Goal: Contribute content: Add original content to the website for others to see

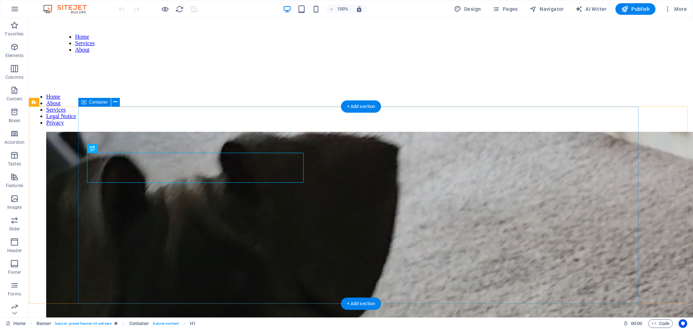
scroll to position [430, 0]
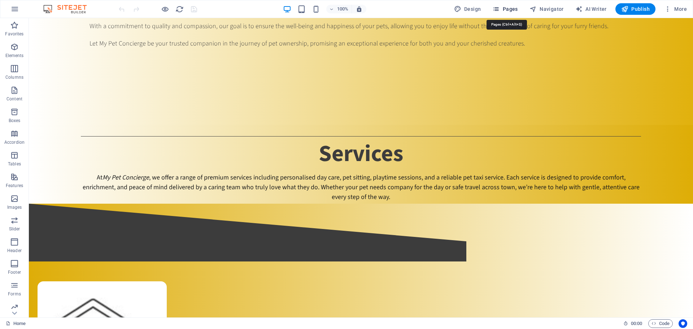
click at [513, 7] on span "Pages" at bounding box center [504, 8] width 25 height 7
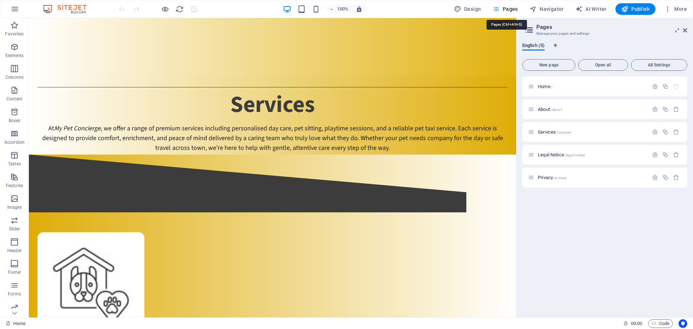
scroll to position [371, 0]
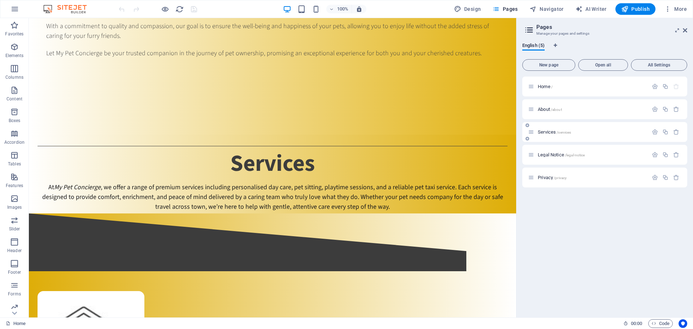
click at [549, 133] on span "Services /services" at bounding box center [554, 131] width 33 height 5
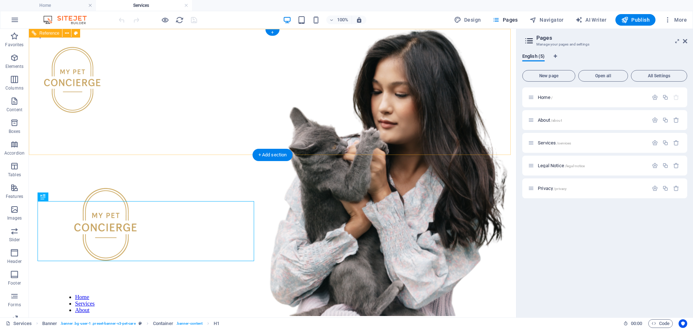
scroll to position [0, 0]
click at [687, 41] on aside "Pages Manage your pages and settings English (5) New page Open all All Settings…" at bounding box center [604, 173] width 177 height 288
drag, startPoint x: 686, startPoint y: 41, endPoint x: 658, endPoint y: 13, distance: 40.0
click at [686, 41] on icon at bounding box center [685, 41] width 4 height 6
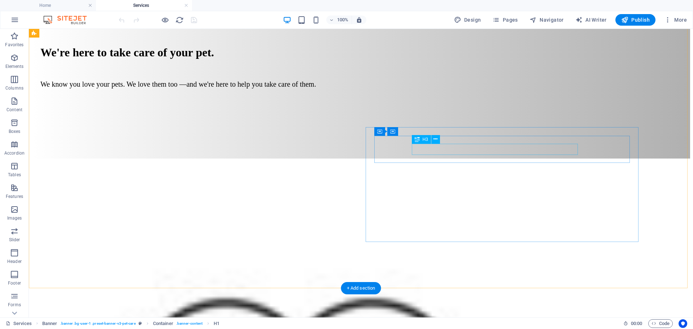
scroll to position [469, 0]
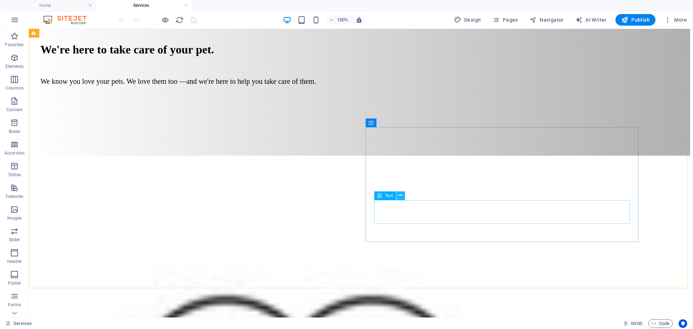
click at [402, 196] on icon at bounding box center [400, 196] width 4 height 8
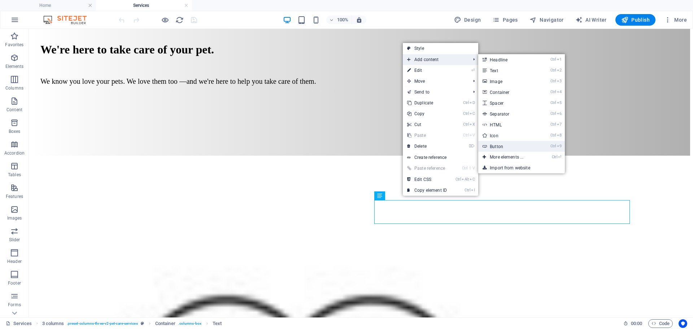
click at [490, 148] on link "Ctrl 9 Button" at bounding box center [508, 146] width 60 height 11
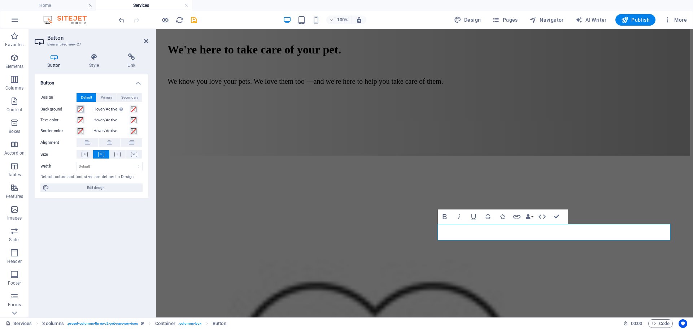
click at [80, 109] on span at bounding box center [81, 109] width 6 height 6
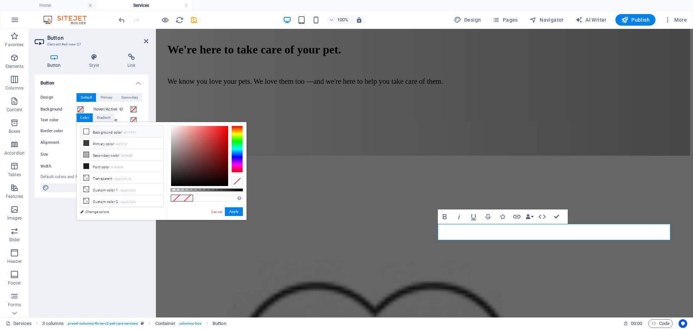
click at [85, 130] on icon at bounding box center [86, 131] width 5 height 5
type input "#ffffff"
click at [236, 212] on button "Apply" at bounding box center [234, 211] width 18 height 9
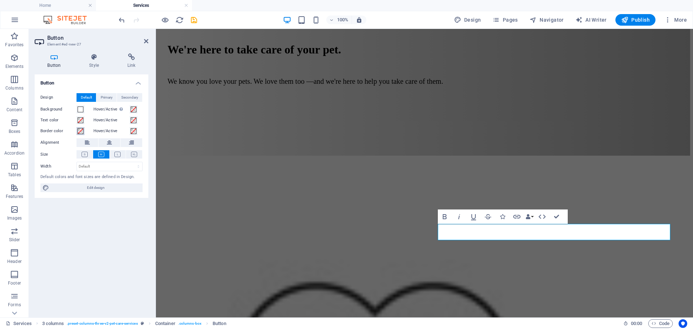
click at [79, 132] on span at bounding box center [81, 131] width 6 height 6
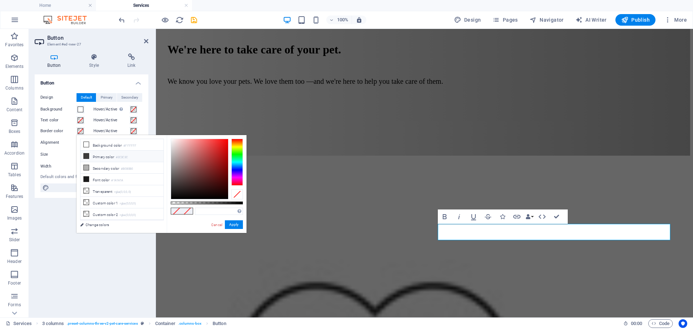
click at [86, 157] on icon at bounding box center [86, 155] width 5 height 5
type input "#3c3c3c"
drag, startPoint x: 233, startPoint y: 225, endPoint x: 77, endPoint y: 196, distance: 158.8
click at [233, 225] on button "Apply" at bounding box center [234, 224] width 18 height 9
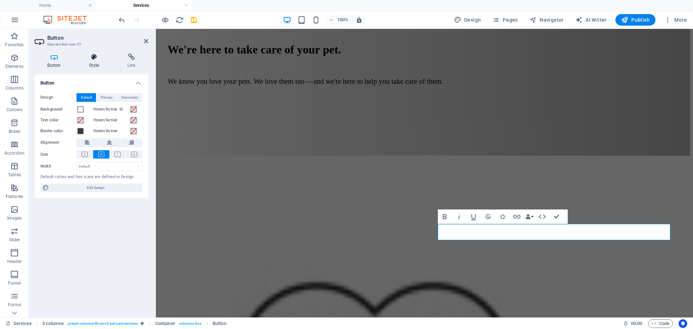
click at [94, 57] on icon at bounding box center [93, 56] width 35 height 7
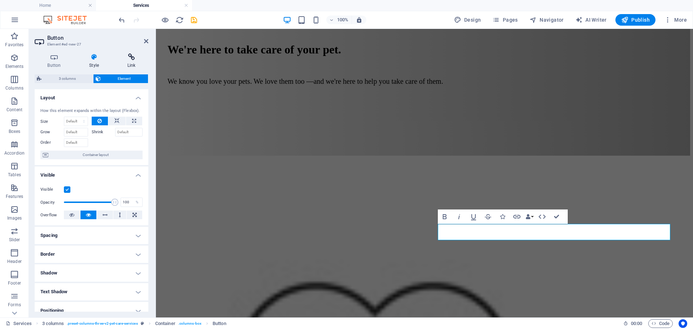
click at [131, 58] on icon at bounding box center [131, 56] width 34 height 7
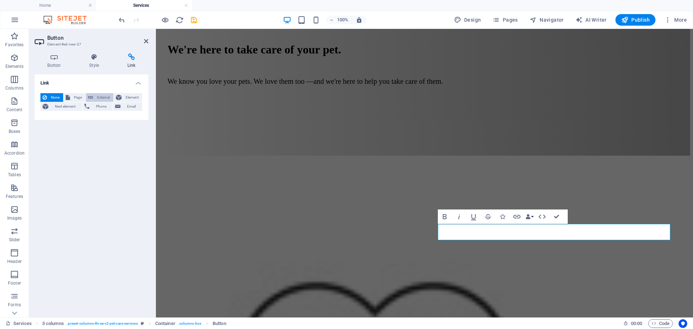
click at [98, 96] on span "External" at bounding box center [103, 97] width 16 height 9
select select "blank"
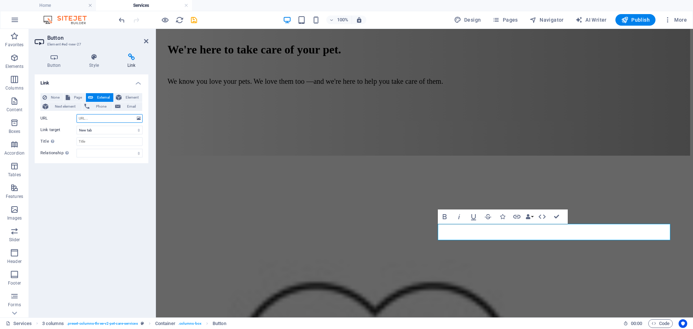
paste input "[URL][DOMAIN_NAME]"
type input "[URL][DOMAIN_NAME]"
click at [91, 143] on input "Title Additional link description, should not be the same as the link text. The…" at bounding box center [109, 141] width 66 height 9
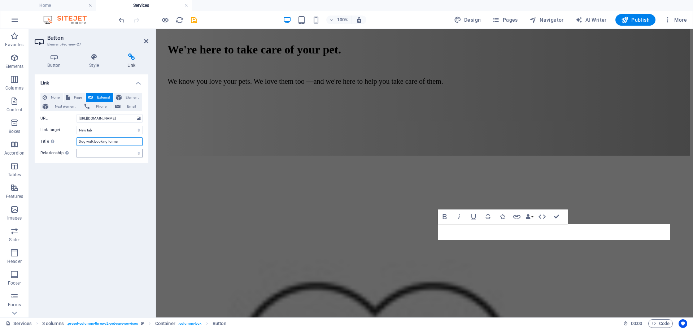
type input "Dog walk booking forms"
click at [95, 155] on select "alternate author bookmark external help license next nofollow noreferrer noopen…" at bounding box center [109, 153] width 66 height 9
select select "external"
click at [76, 149] on select "alternate author bookmark external help license next nofollow noreferrer noopen…" at bounding box center [109, 153] width 66 height 9
click at [92, 55] on icon at bounding box center [93, 56] width 35 height 7
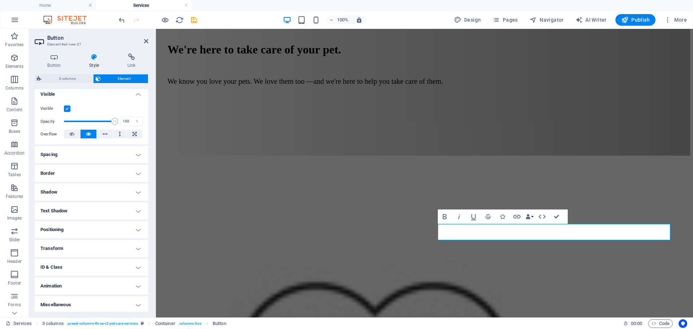
scroll to position [83, 0]
click at [89, 173] on h4 "Border" at bounding box center [92, 171] width 114 height 17
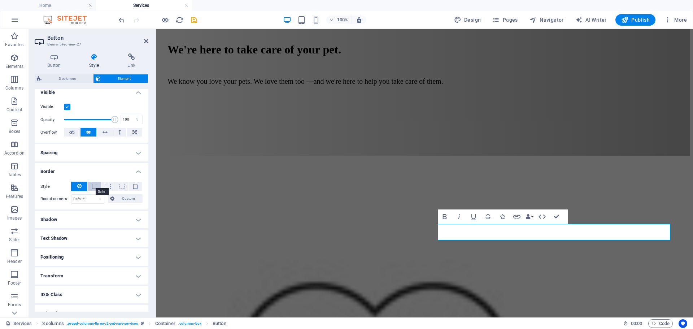
click at [92, 187] on span at bounding box center [94, 186] width 5 height 5
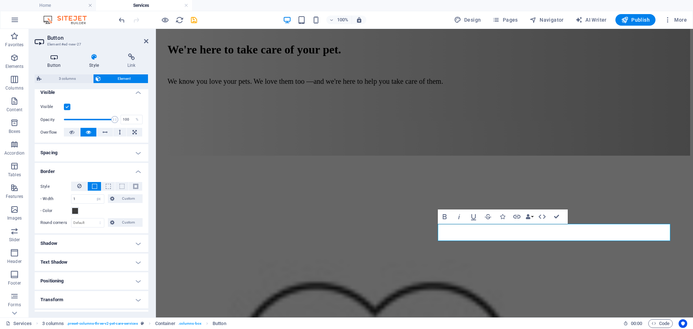
click at [52, 59] on icon at bounding box center [54, 56] width 39 height 7
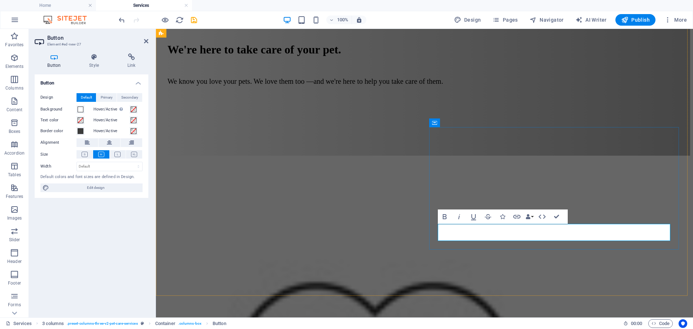
drag, startPoint x: 444, startPoint y: 232, endPoint x: 470, endPoint y: 232, distance: 26.3
drag, startPoint x: 445, startPoint y: 234, endPoint x: 484, endPoint y: 235, distance: 39.0
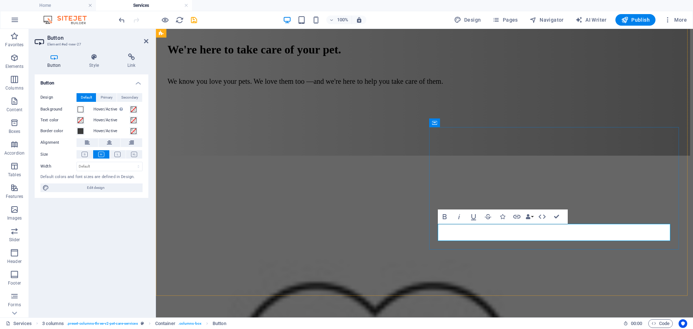
drag, startPoint x: 493, startPoint y: 235, endPoint x: 441, endPoint y: 237, distance: 52.0
click at [444, 216] on icon "button" at bounding box center [444, 216] width 4 height 5
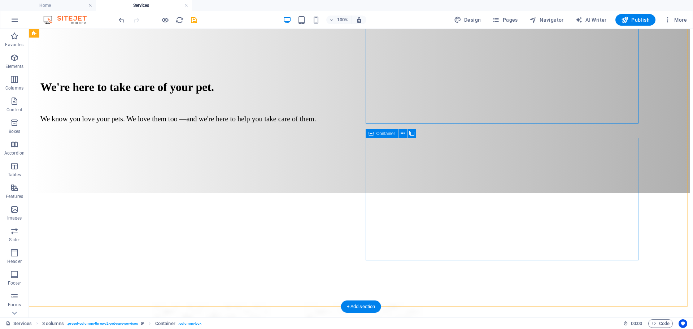
scroll to position [397, 0]
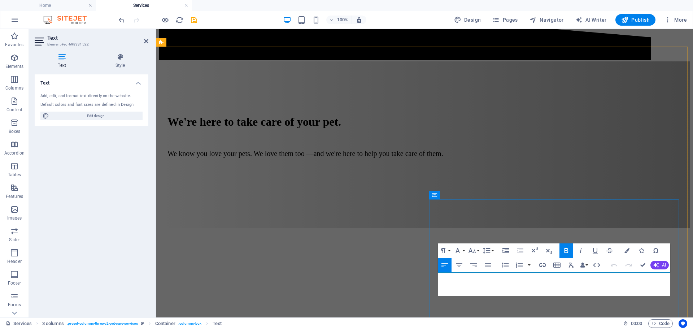
drag, startPoint x: 535, startPoint y: 275, endPoint x: 634, endPoint y: 277, distance: 99.6
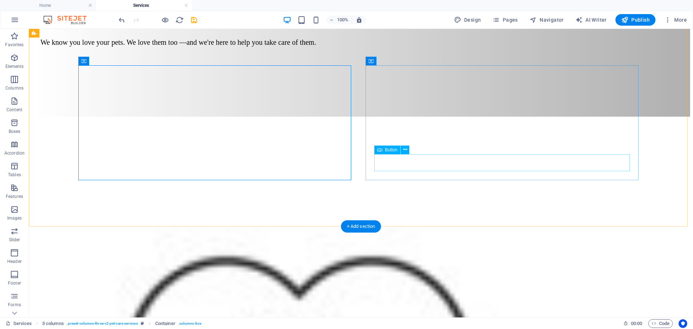
scroll to position [433, 0]
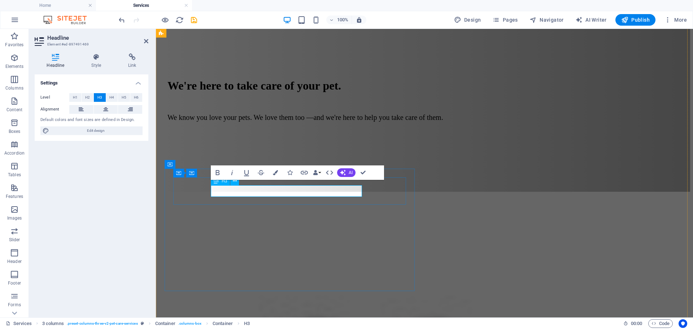
scroll to position [427, 0]
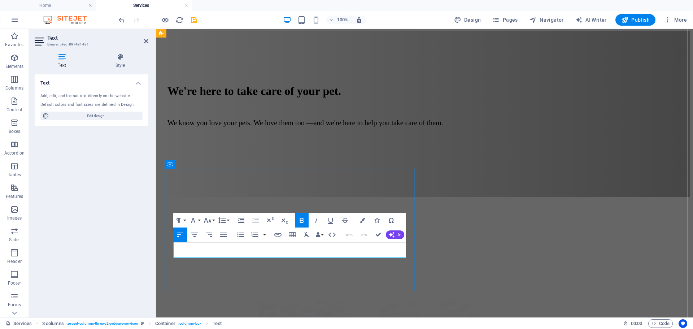
drag, startPoint x: 361, startPoint y: 253, endPoint x: 293, endPoint y: 253, distance: 67.5
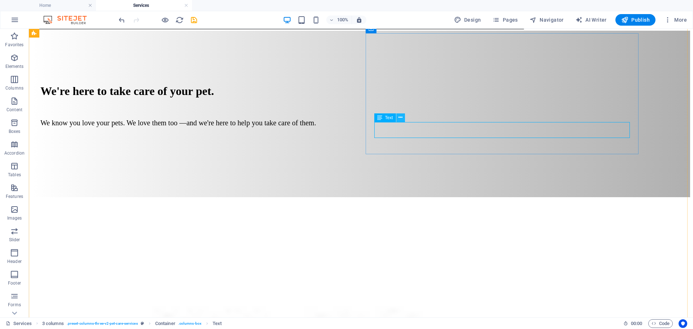
click at [401, 118] on icon at bounding box center [400, 118] width 4 height 8
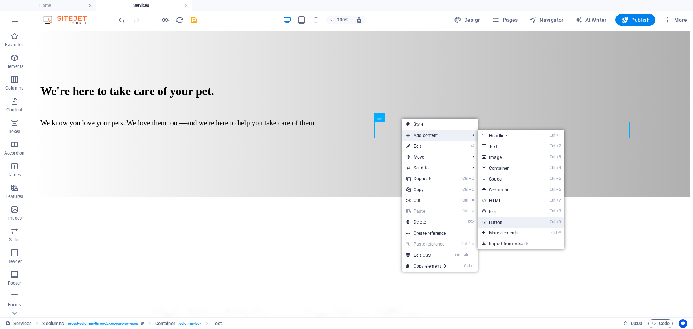
click at [496, 219] on link "Ctrl 9 Button" at bounding box center [507, 221] width 60 height 11
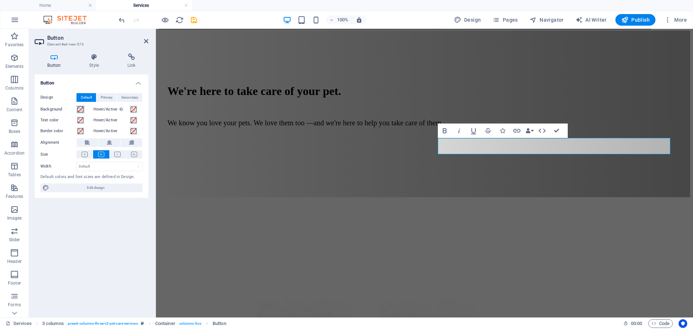
click at [80, 109] on span at bounding box center [81, 109] width 6 height 6
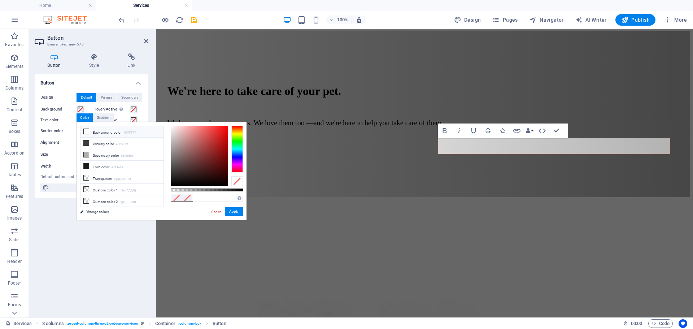
click at [86, 132] on icon at bounding box center [86, 131] width 5 height 5
type input "#ffffff"
click at [236, 212] on button "Apply" at bounding box center [234, 211] width 18 height 9
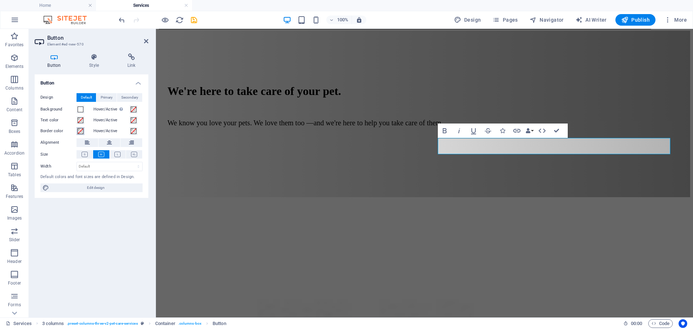
click at [80, 130] on span at bounding box center [81, 131] width 6 height 6
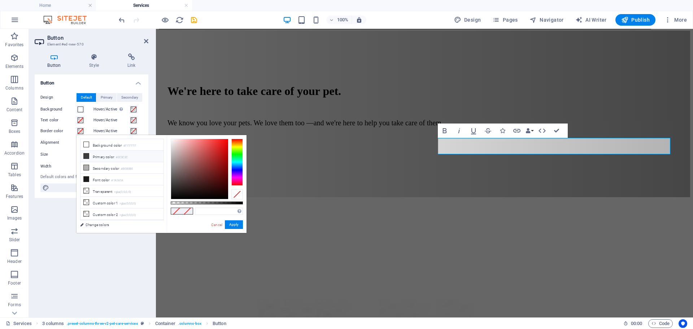
click at [91, 153] on li "Primary color #3C3C3C" at bounding box center [121, 156] width 83 height 12
type input "#3c3c3c"
drag, startPoint x: 236, startPoint y: 223, endPoint x: 79, endPoint y: 193, distance: 160.2
click at [236, 223] on button "Apply" at bounding box center [234, 224] width 18 height 9
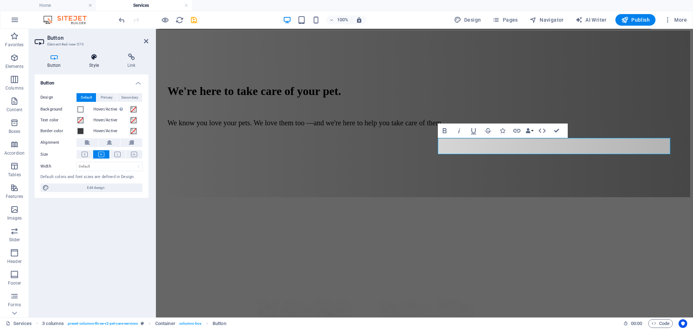
click at [93, 56] on icon at bounding box center [93, 56] width 35 height 7
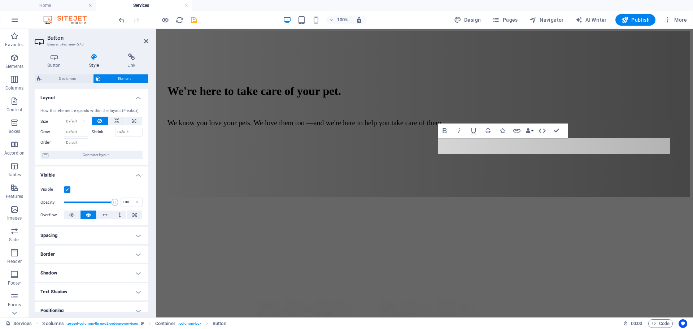
click at [71, 253] on h4 "Border" at bounding box center [92, 253] width 114 height 17
click at [95, 268] on span at bounding box center [94, 268] width 5 height 5
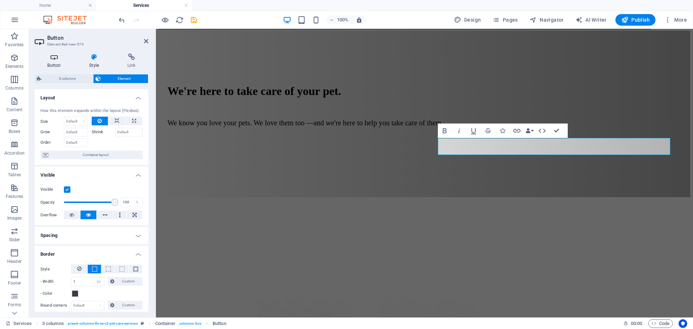
click at [50, 56] on icon at bounding box center [54, 56] width 39 height 7
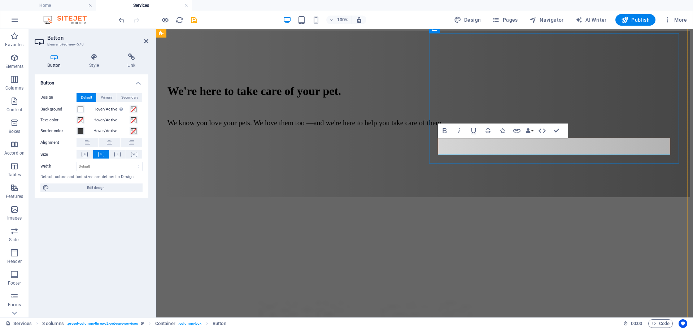
drag, startPoint x: 444, startPoint y: 146, endPoint x: 470, endPoint y: 146, distance: 25.3
drag, startPoint x: 444, startPoint y: 147, endPoint x: 493, endPoint y: 149, distance: 49.4
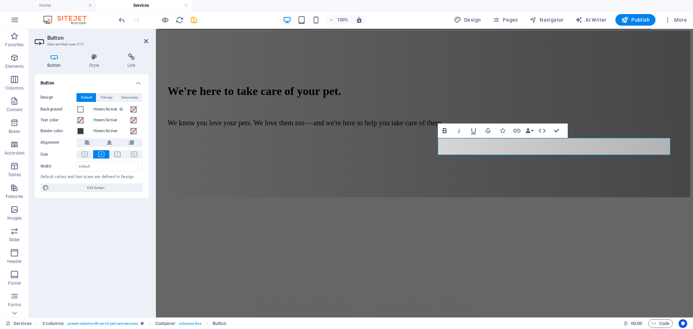
click at [444, 130] on icon "button" at bounding box center [444, 130] width 9 height 9
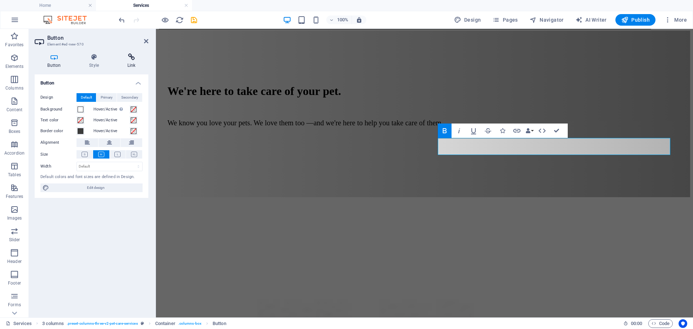
click at [136, 60] on icon at bounding box center [131, 56] width 34 height 7
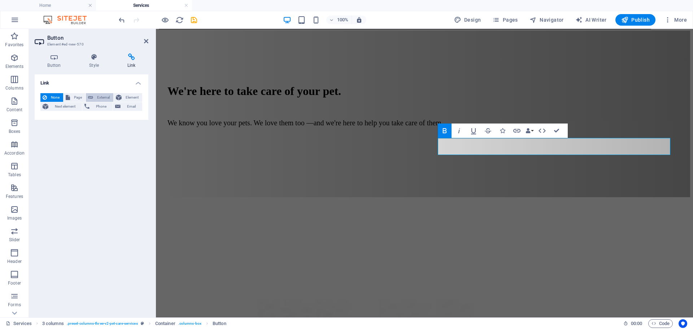
click at [94, 98] on button "External" at bounding box center [99, 97] width 27 height 9
select select "blank"
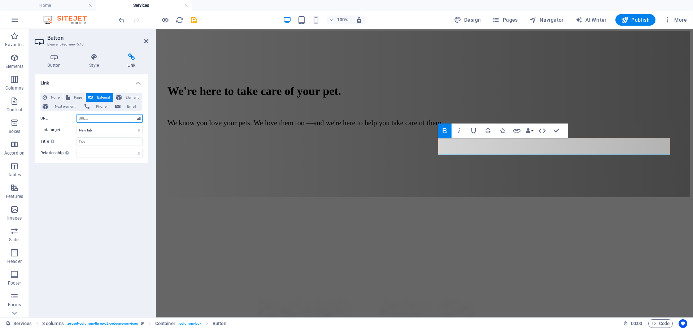
paste input "[URL][DOMAIN_NAME]"
type input "[URL][DOMAIN_NAME]"
click at [86, 139] on input "Title Additional link description, should not be the same as the link text. The…" at bounding box center [109, 141] width 66 height 9
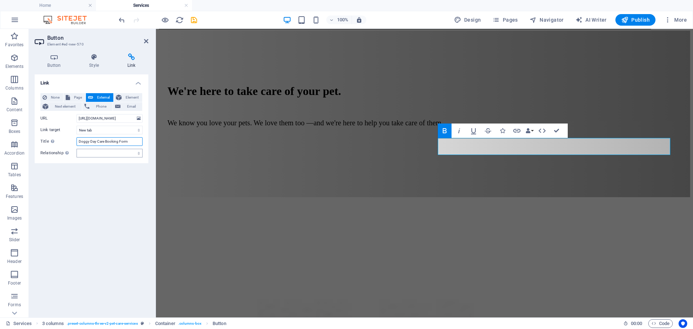
type input "Doggy Day Care Booking Form"
click at [93, 154] on select "alternate author bookmark external help license next nofollow noreferrer noopen…" at bounding box center [109, 153] width 66 height 9
select select "external"
click at [76, 149] on select "alternate author bookmark external help license next nofollow noreferrer noopen…" at bounding box center [109, 153] width 66 height 9
click at [91, 57] on icon at bounding box center [93, 56] width 35 height 7
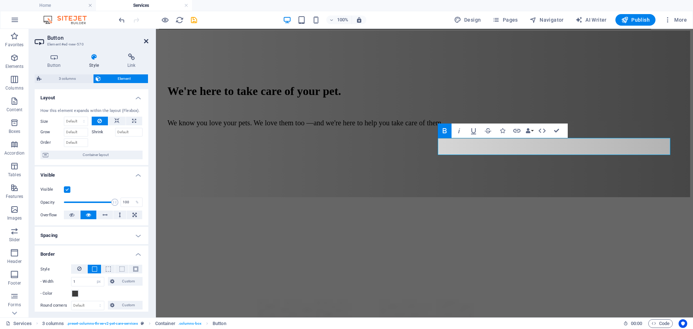
click at [145, 41] on icon at bounding box center [146, 41] width 4 height 6
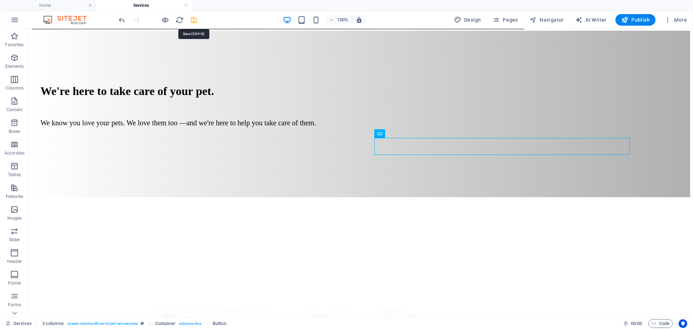
click at [194, 20] on icon "save" at bounding box center [194, 20] width 8 height 8
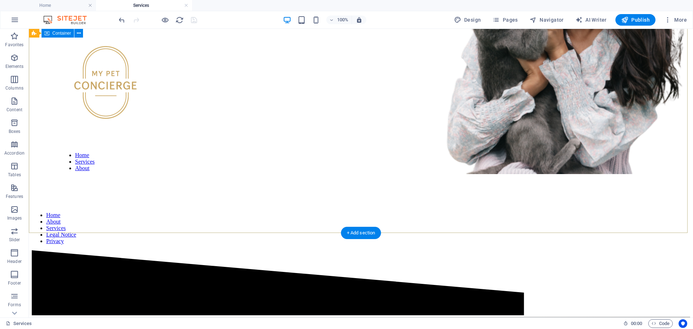
scroll to position [67, 0]
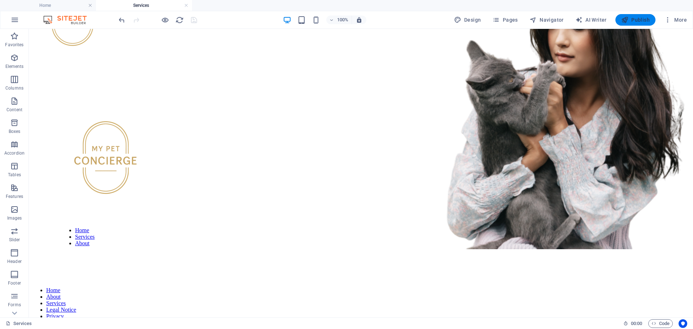
click at [640, 19] on span "Publish" at bounding box center [635, 19] width 28 height 7
